Goal: Book appointment/travel/reservation

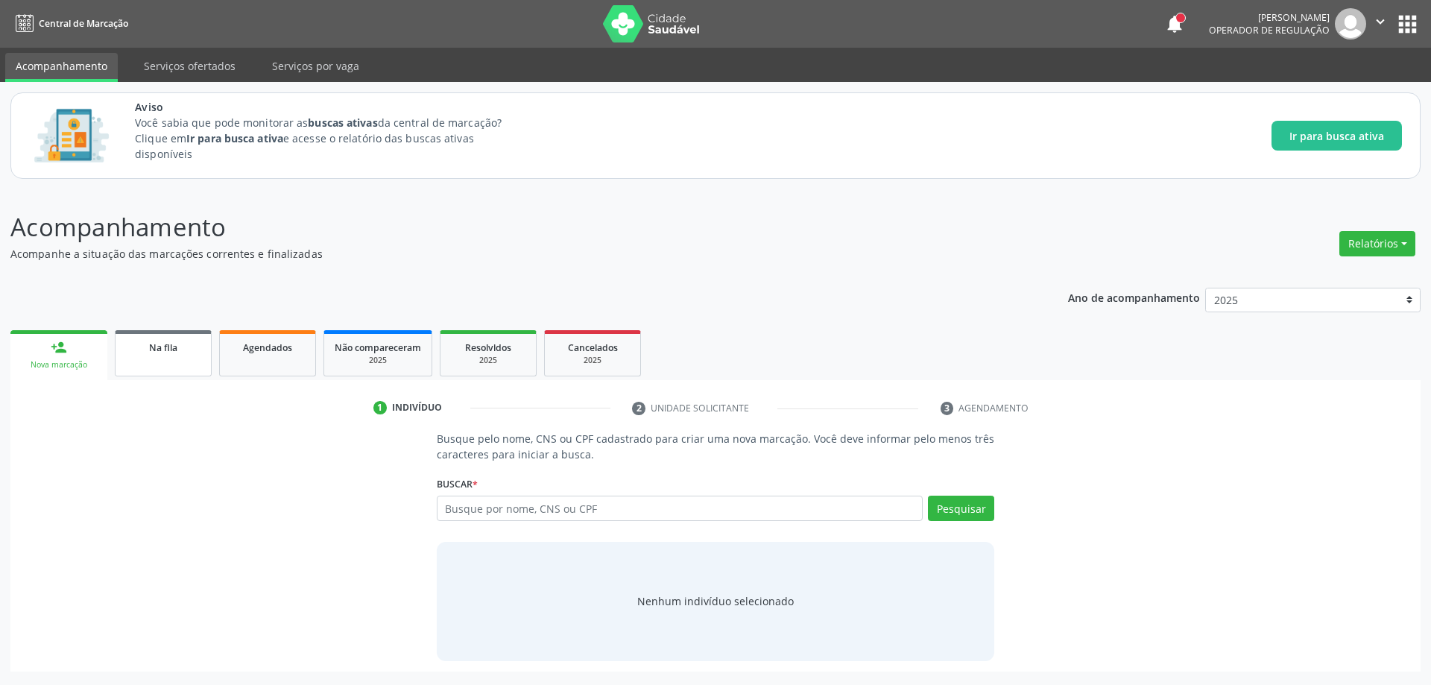
click at [144, 361] on link "Na fila" at bounding box center [163, 353] width 97 height 46
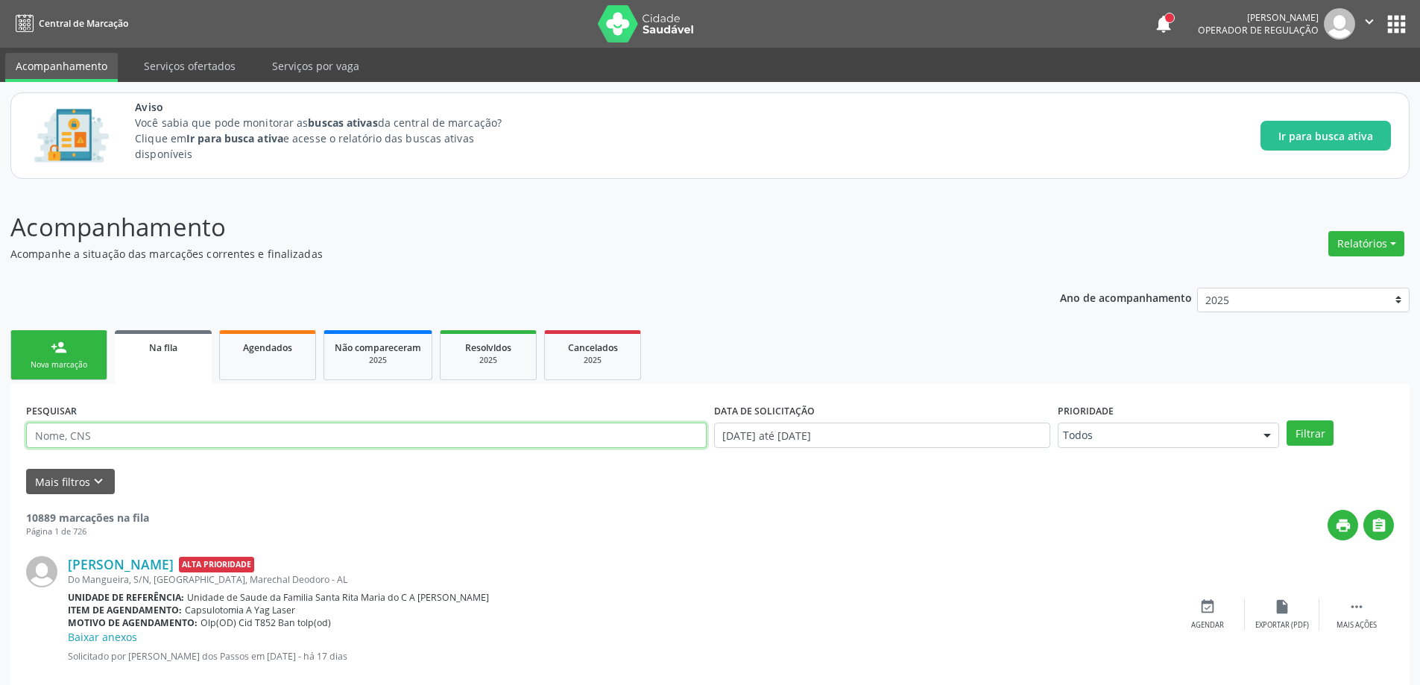
paste input "706401651624186"
type input "706401651624186"
click at [1310, 446] on div "PESQUISAR 706401651624186 DATA DE SOLICITAÇÃO [DATE] até [DATE] Prioridade Todo…" at bounding box center [710, 429] width 1376 height 58
click at [1310, 437] on button "Filtrar" at bounding box center [1310, 432] width 47 height 25
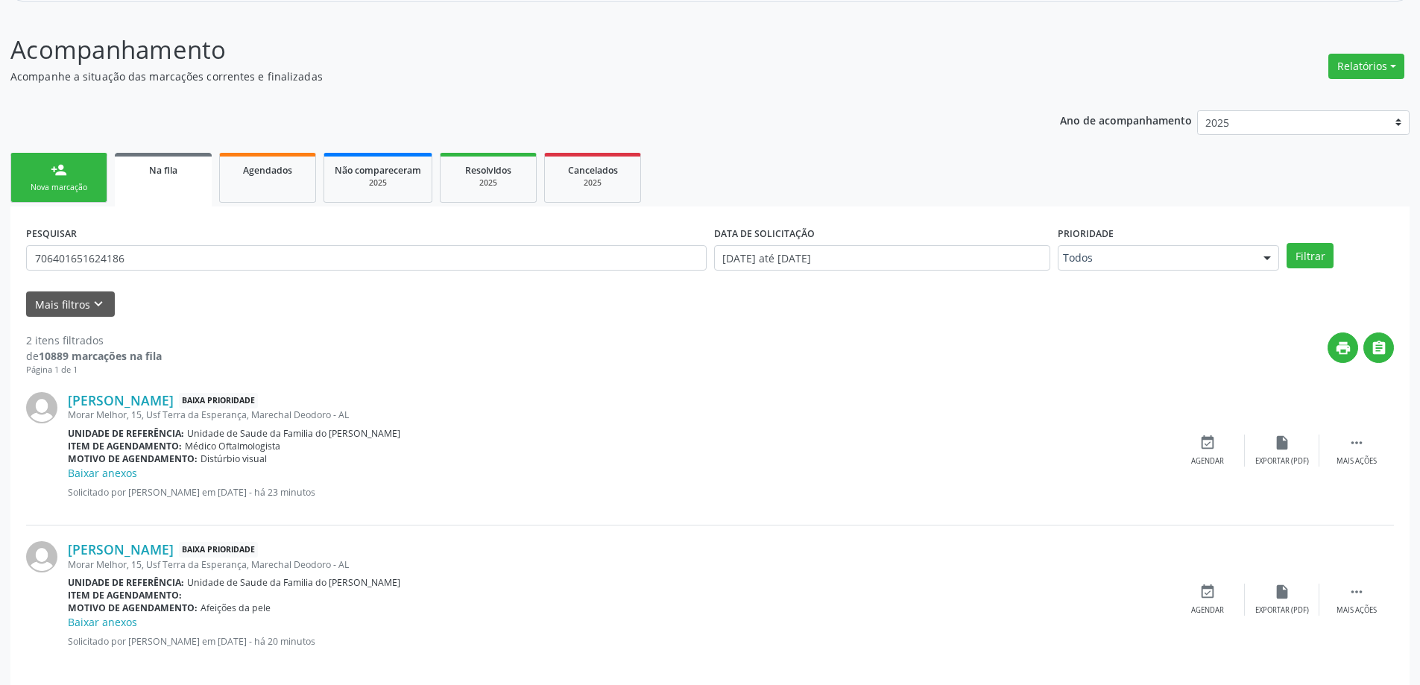
scroll to position [192, 0]
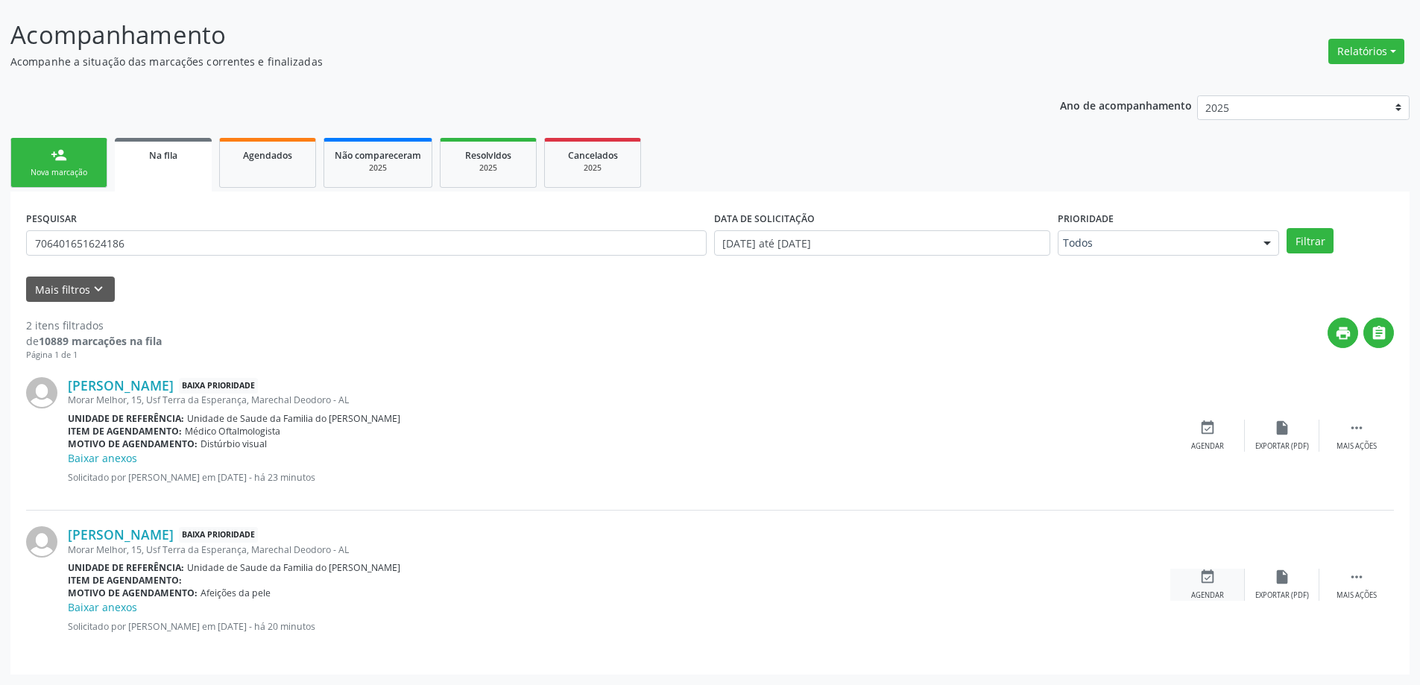
click at [1211, 582] on icon "event_available" at bounding box center [1208, 577] width 16 height 16
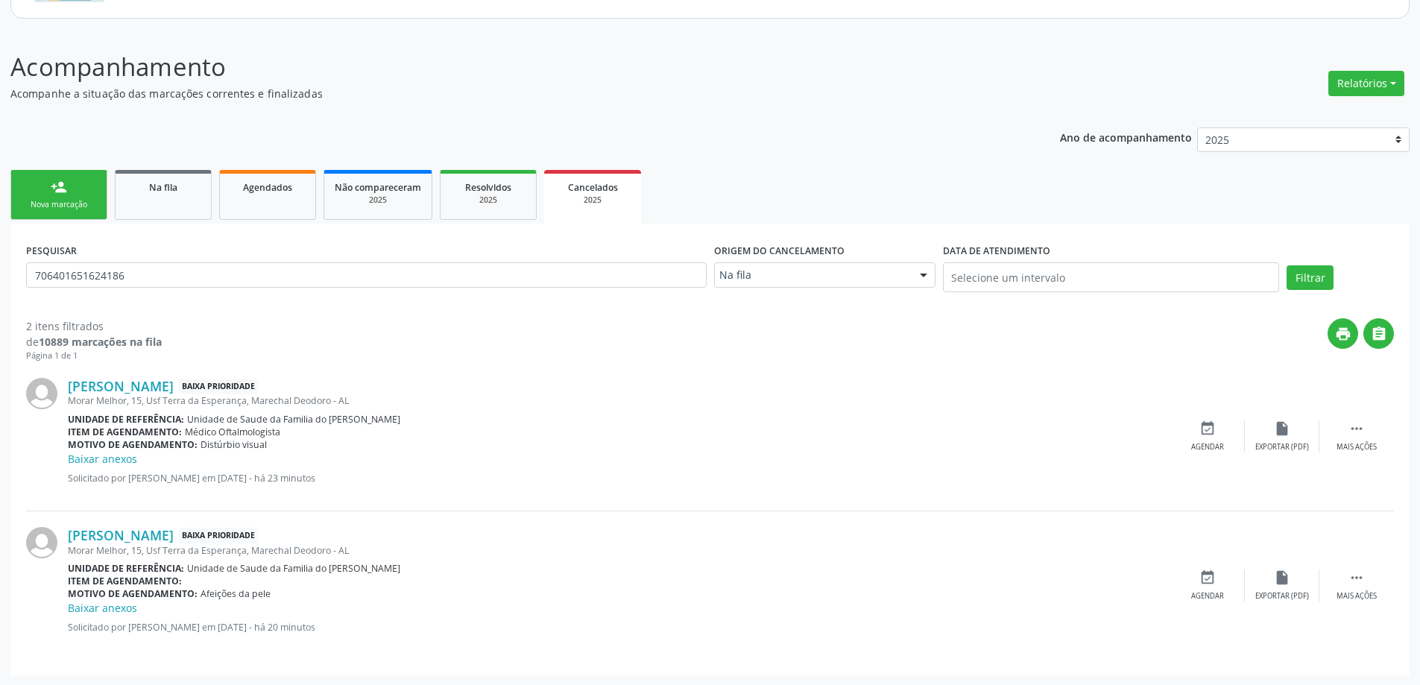
scroll to position [161, 0]
click at [315, 272] on input "706401651624186" at bounding box center [366, 274] width 681 height 25
type input "7"
paste input "704104100328970"
type input "704104100328970"
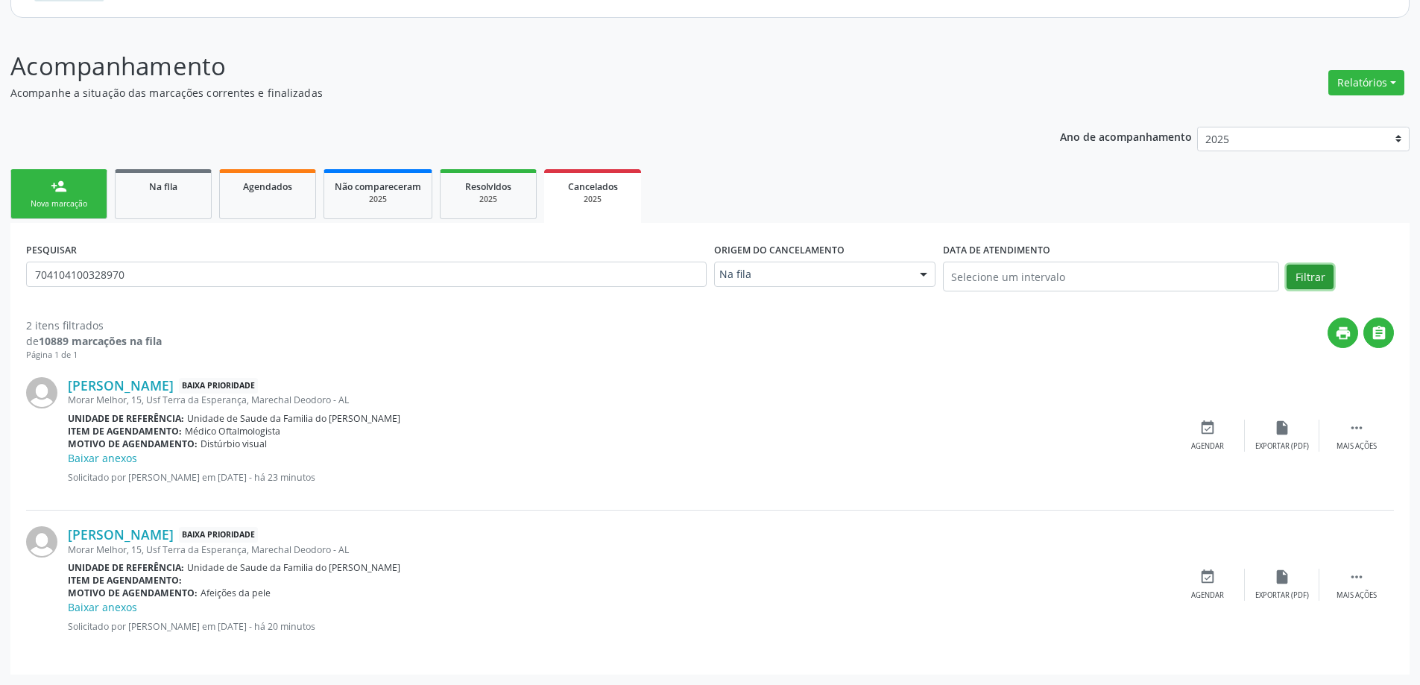
click at [1324, 277] on button "Filtrar" at bounding box center [1310, 277] width 47 height 25
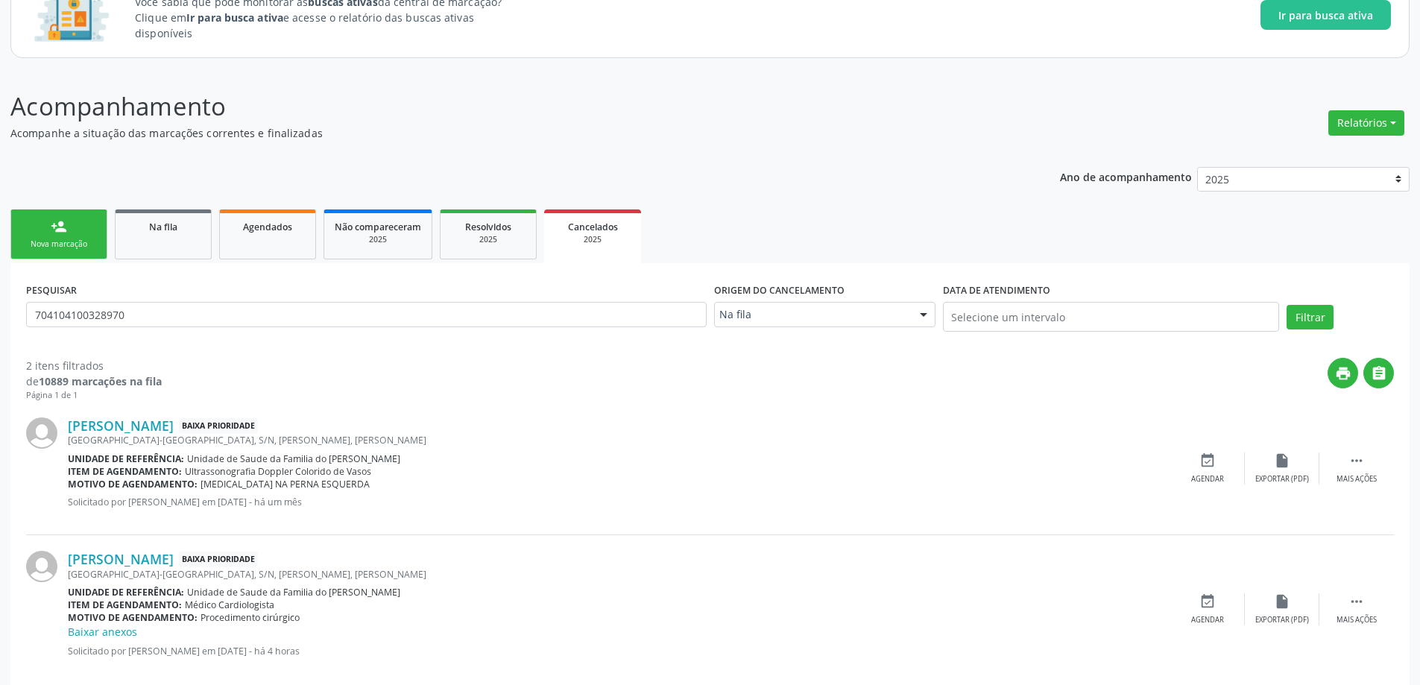
scroll to position [145, 0]
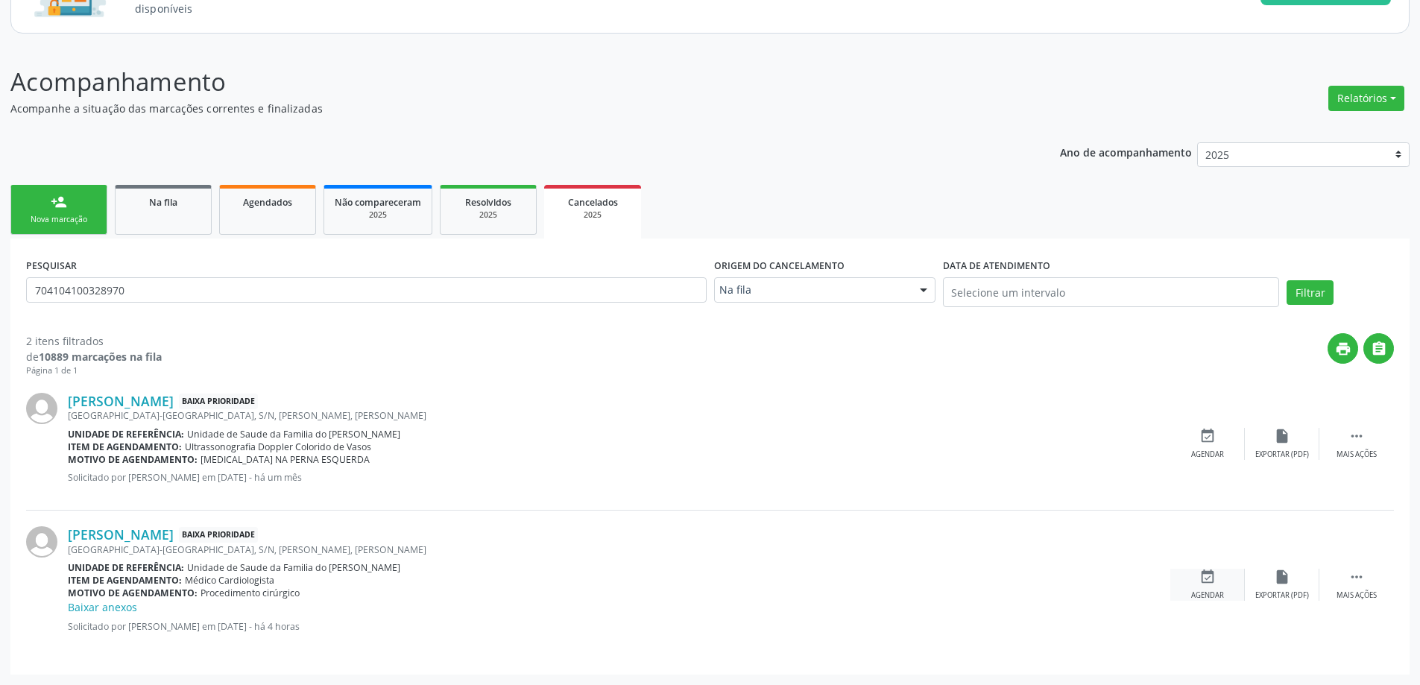
click at [1207, 584] on icon "event_available" at bounding box center [1208, 577] width 16 height 16
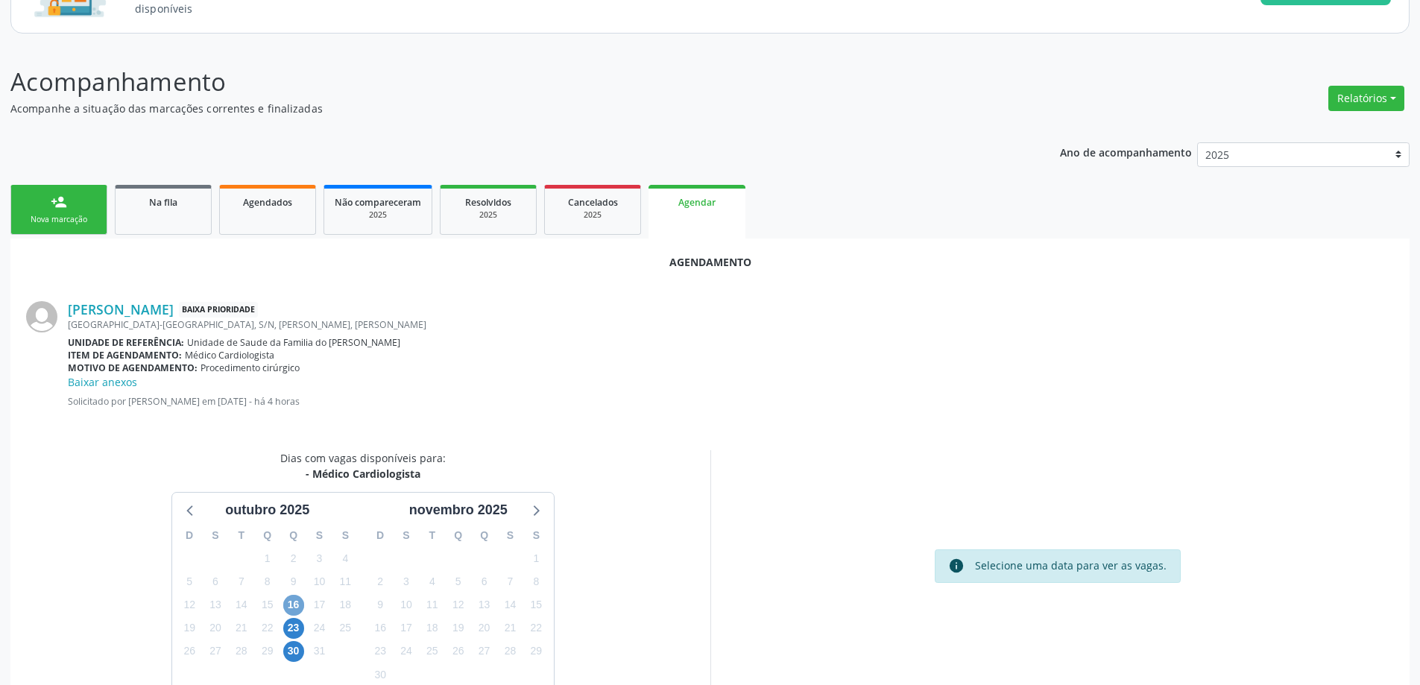
click at [290, 606] on span "16" at bounding box center [293, 605] width 21 height 21
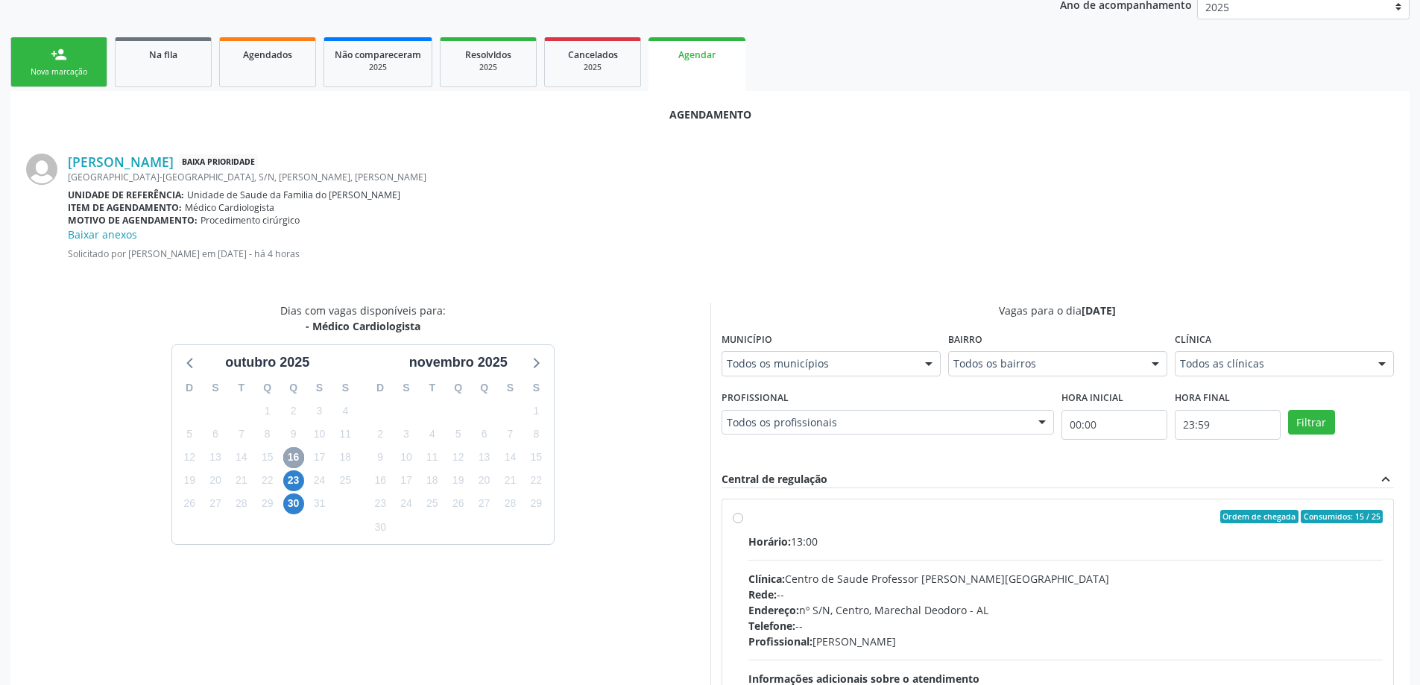
scroll to position [294, 0]
click at [749, 511] on label "Ordem de chegada Consumidos: 15 / 25 Horário: 13:00 Clínica: Centro de Saude Pr…" at bounding box center [1066, 622] width 635 height 229
click at [735, 511] on input "Ordem de chegada Consumidos: 15 / 25 Horário: 13:00 Clínica: Centro de Saude Pr…" at bounding box center [738, 514] width 10 height 13
radio input "true"
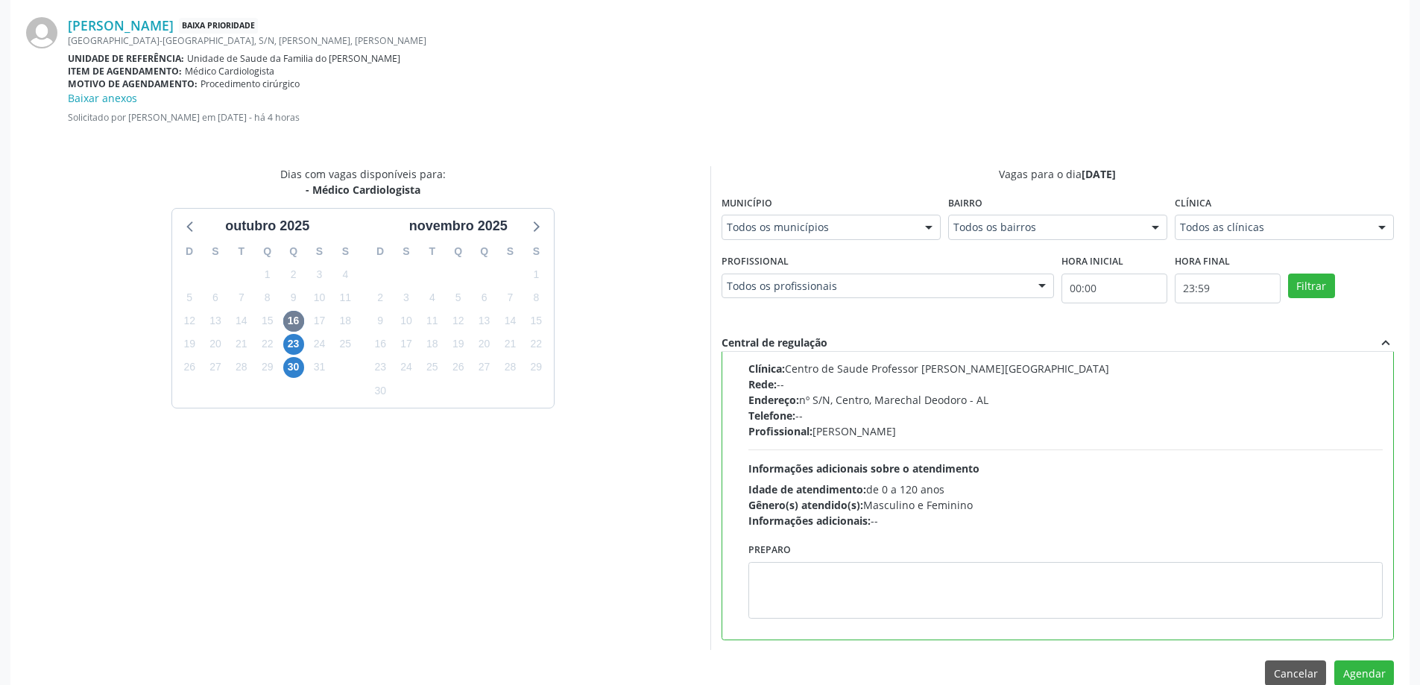
scroll to position [456, 0]
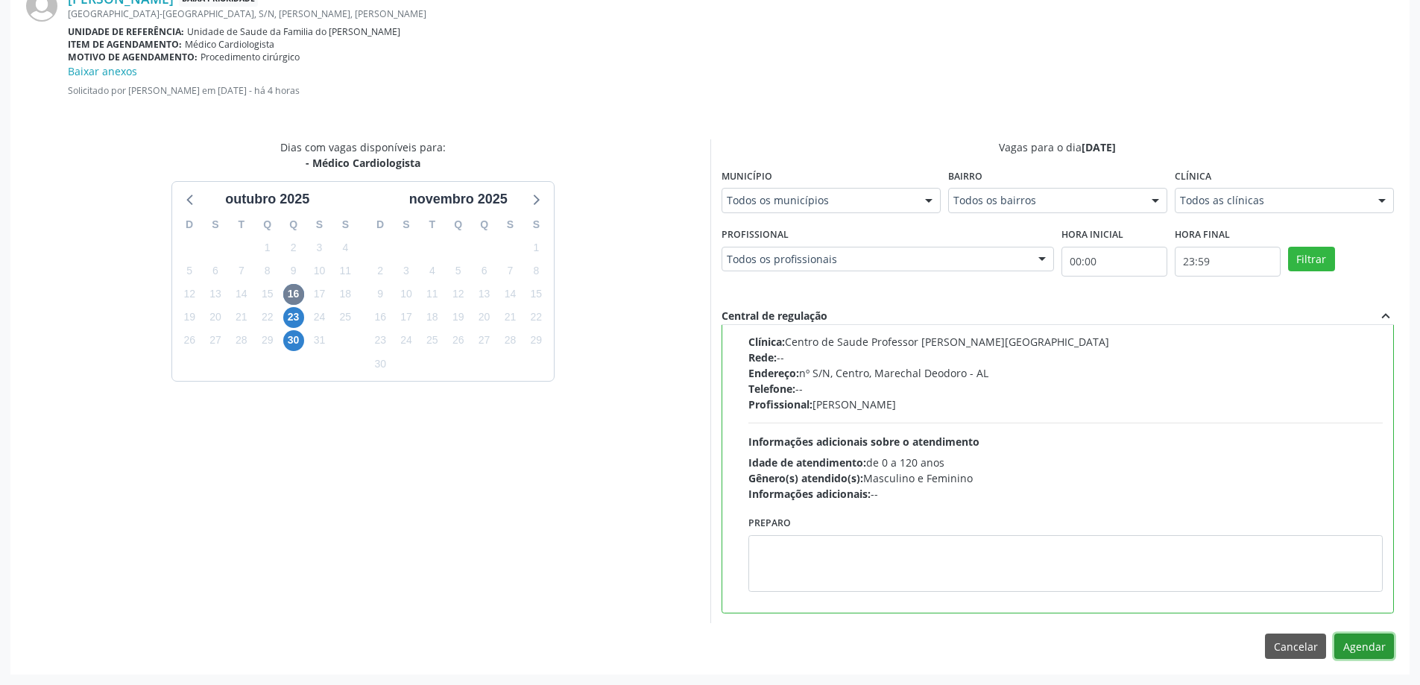
click at [1371, 641] on button "Agendar" at bounding box center [1365, 646] width 60 height 25
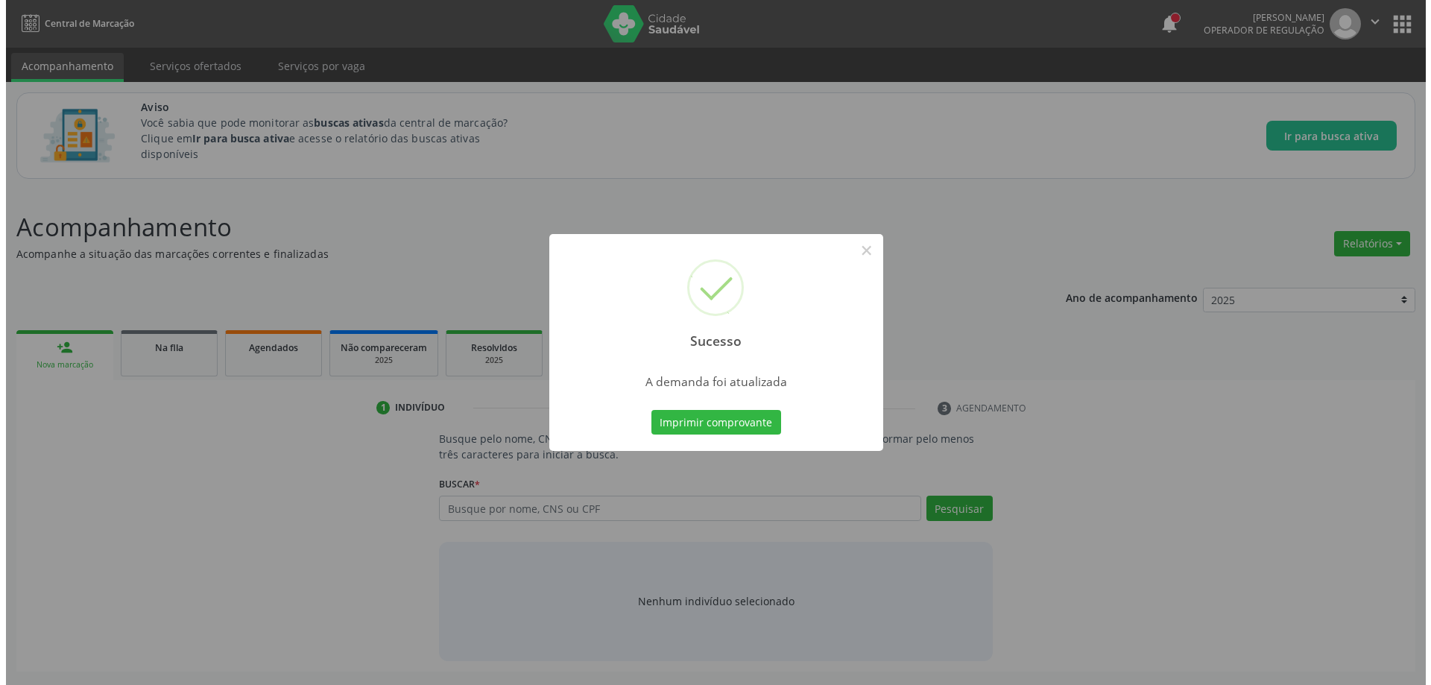
scroll to position [0, 0]
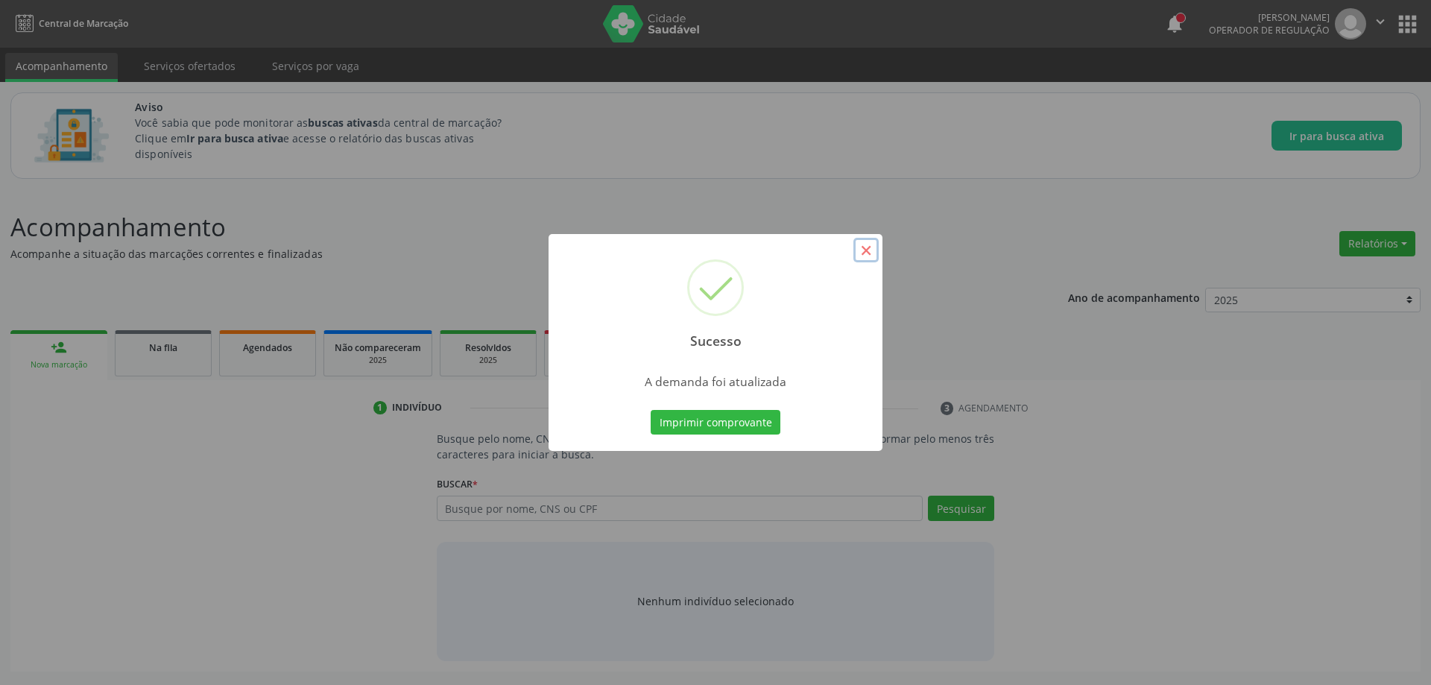
click at [865, 252] on button "×" at bounding box center [866, 250] width 25 height 25
